Goal: Information Seeking & Learning: Learn about a topic

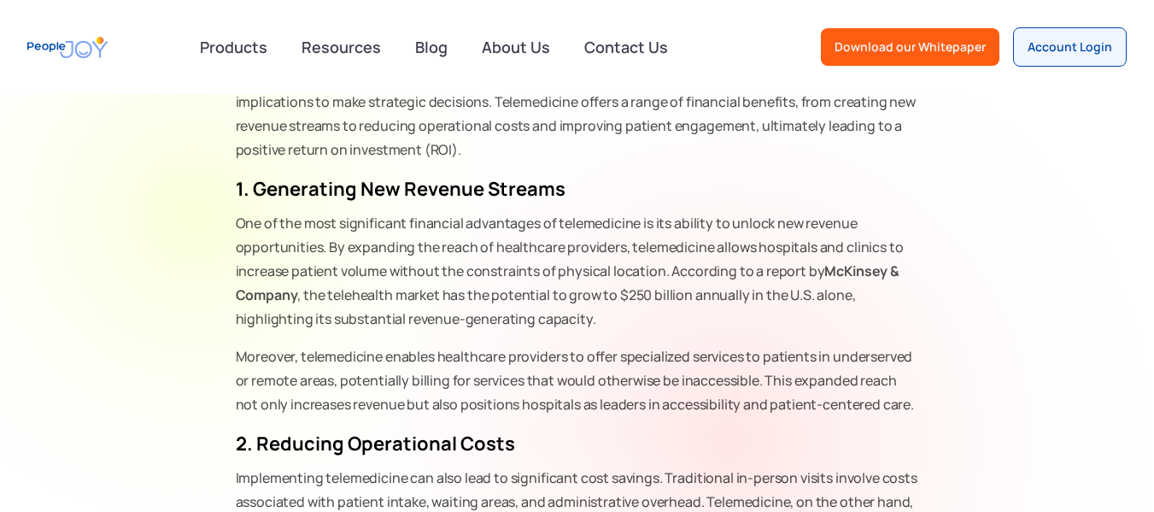
scroll to position [683, 0]
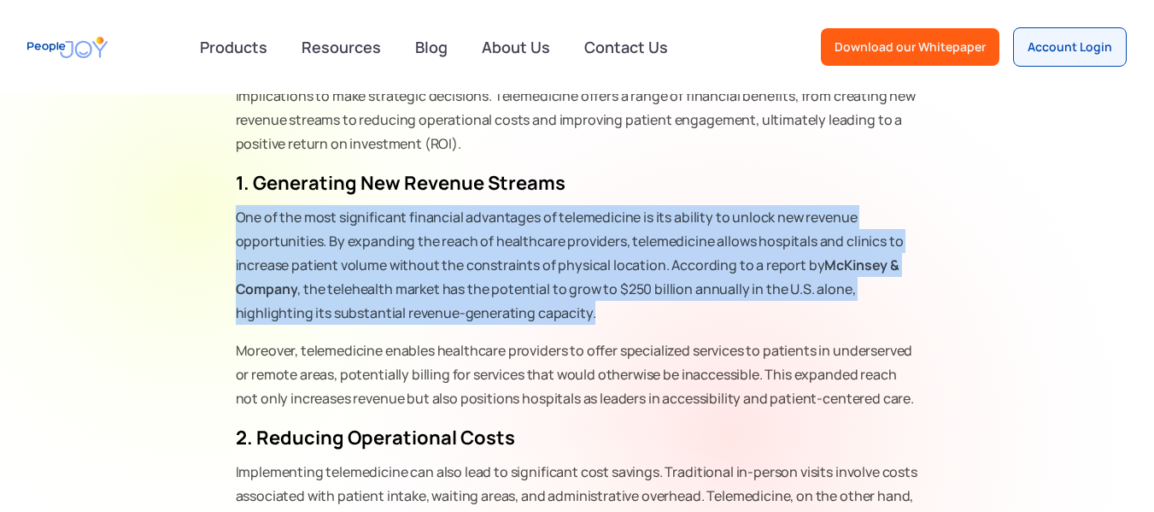
drag, startPoint x: 229, startPoint y: 210, endPoint x: 914, endPoint y: 308, distance: 692.1
copy p "One of the most significant financial advantages of telemedicine is its ability…"
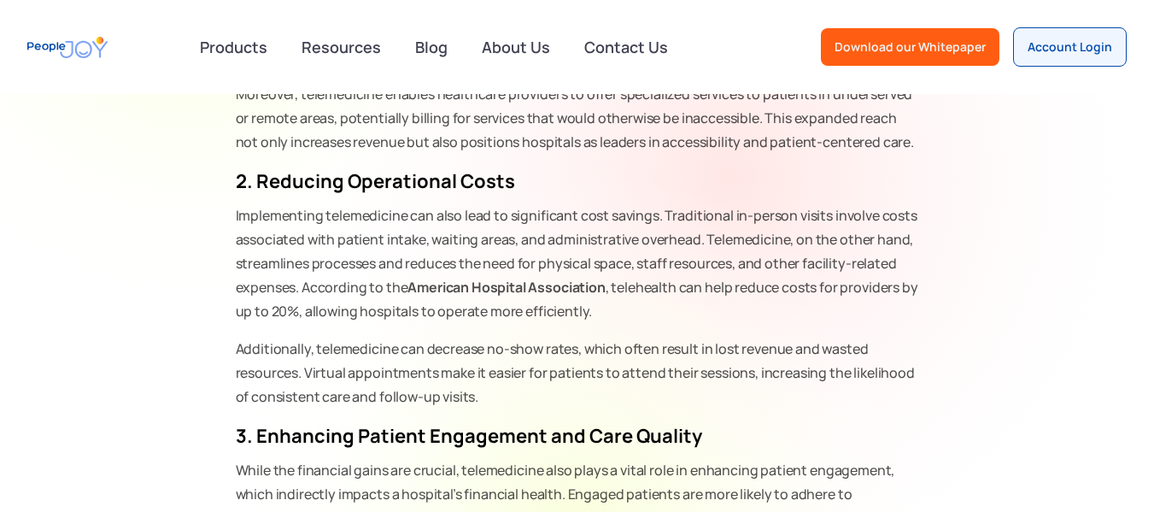
scroll to position [1025, 0]
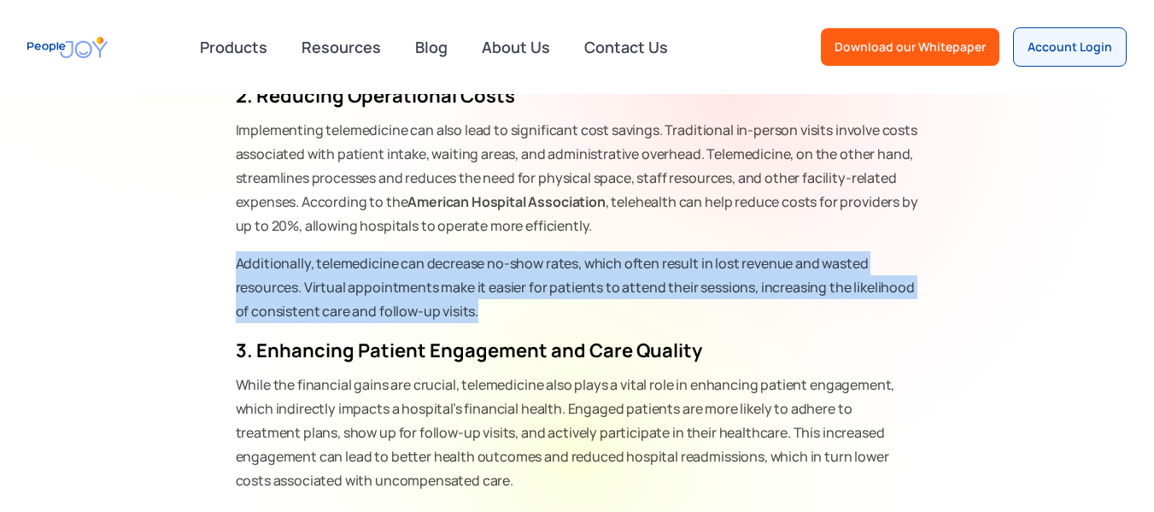
drag, startPoint x: 235, startPoint y: 261, endPoint x: 923, endPoint y: 308, distance: 689.3
click at [923, 308] on section "Telemedicine has become a pivotal tool in modern healthcare, especially followi…" at bounding box center [577, 426] width 1129 height 1478
copy p "Additionally, telemedicine can decrease no-show rates, which often result in lo…"
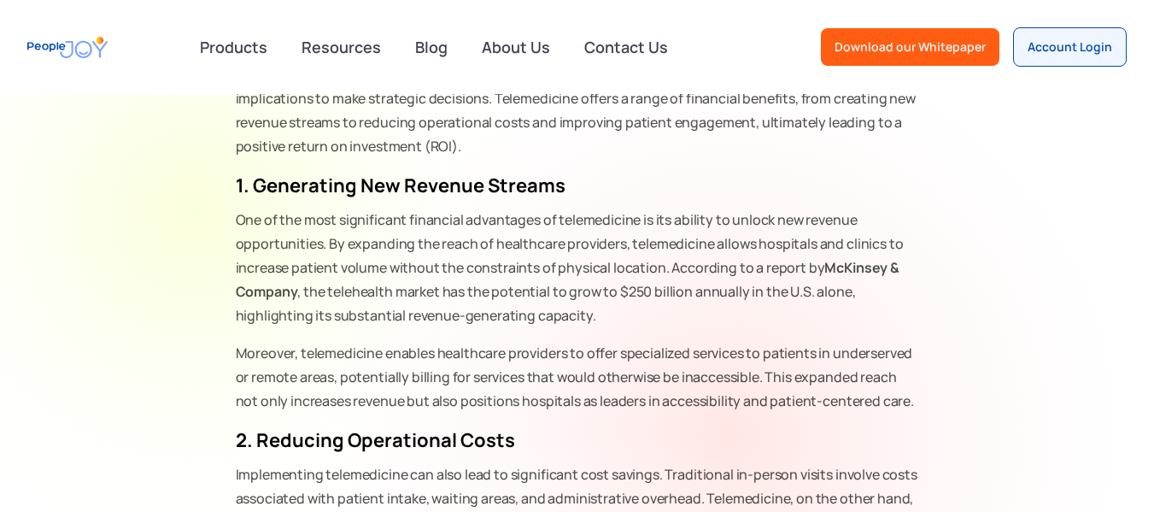
scroll to position [683, 0]
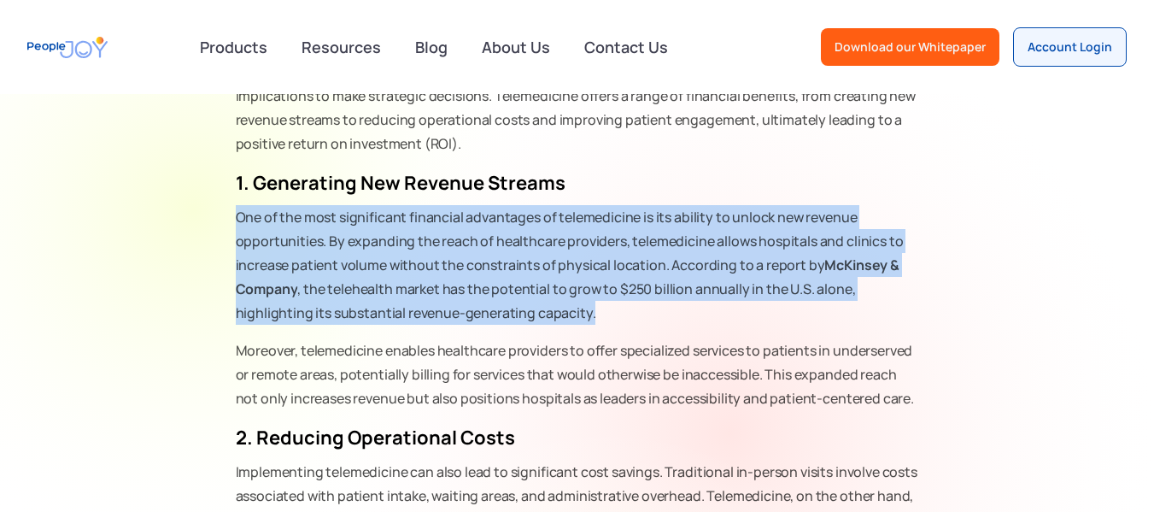
drag, startPoint x: 235, startPoint y: 215, endPoint x: 904, endPoint y: 310, distance: 675.6
copy p "One of the most significant financial advantages of telemedicine is its ability…"
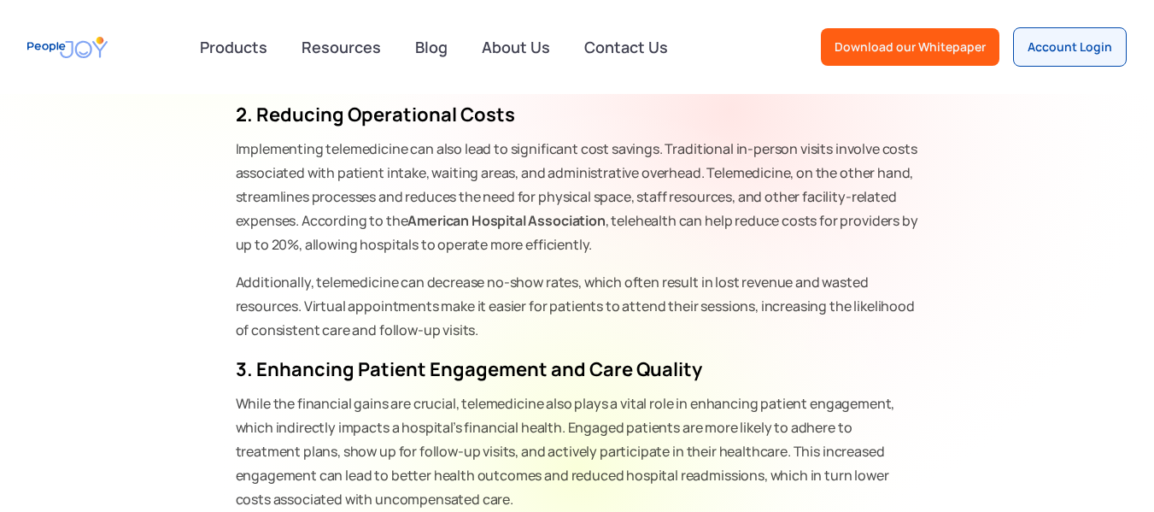
scroll to position [1025, 0]
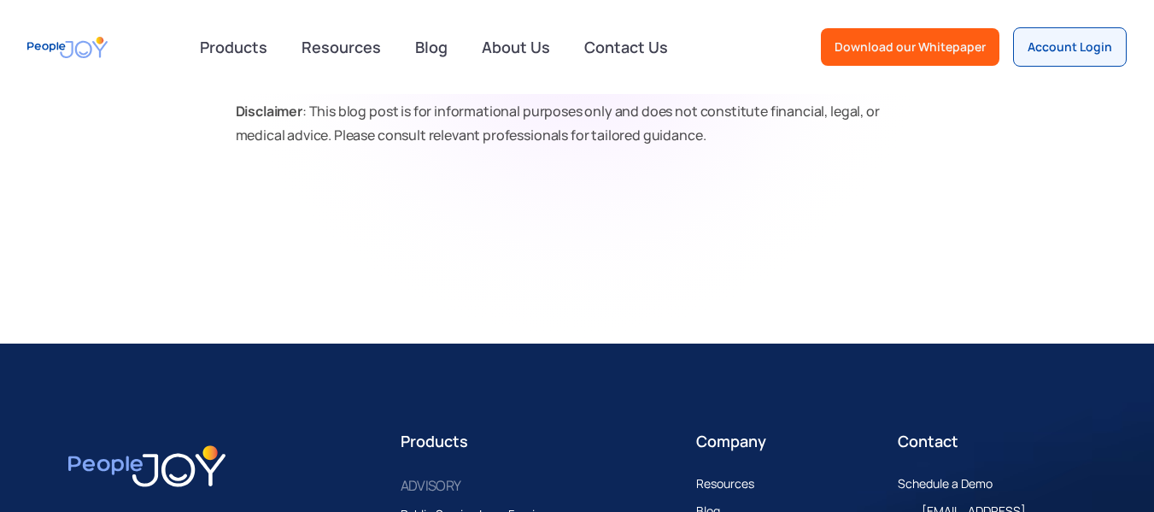
scroll to position [1963, 0]
